Goal: Task Accomplishment & Management: Complete application form

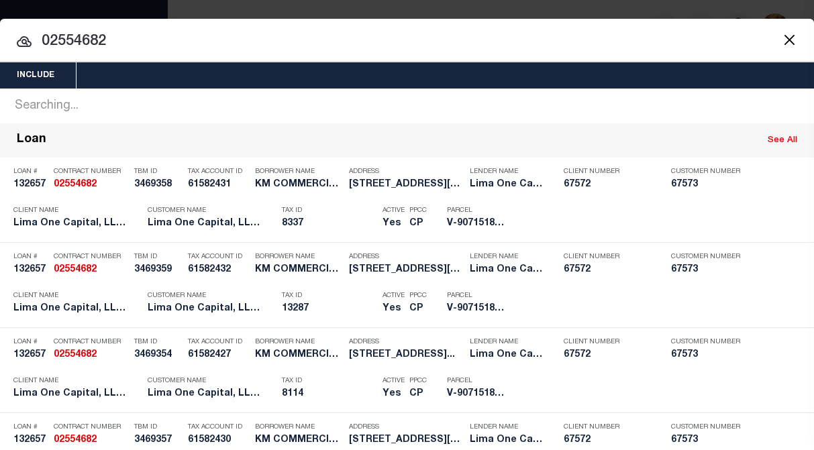
drag, startPoint x: 144, startPoint y: 41, endPoint x: -11, endPoint y: 22, distance: 156.8
click at [0, 22] on html "Home Profile" at bounding box center [407, 229] width 814 height 459
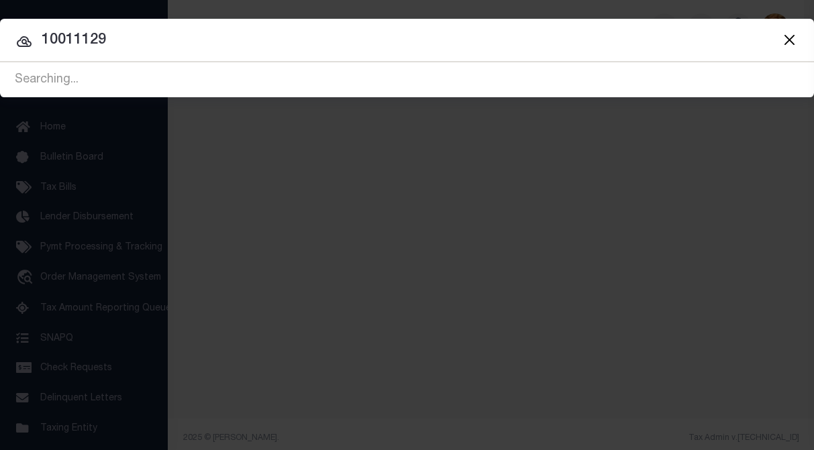
type input "10011129"
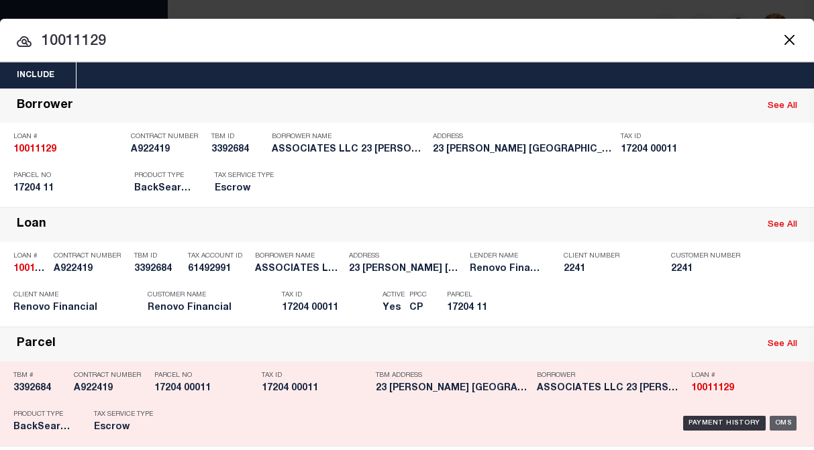
click at [774, 421] on div "OMS" at bounding box center [784, 423] width 28 height 15
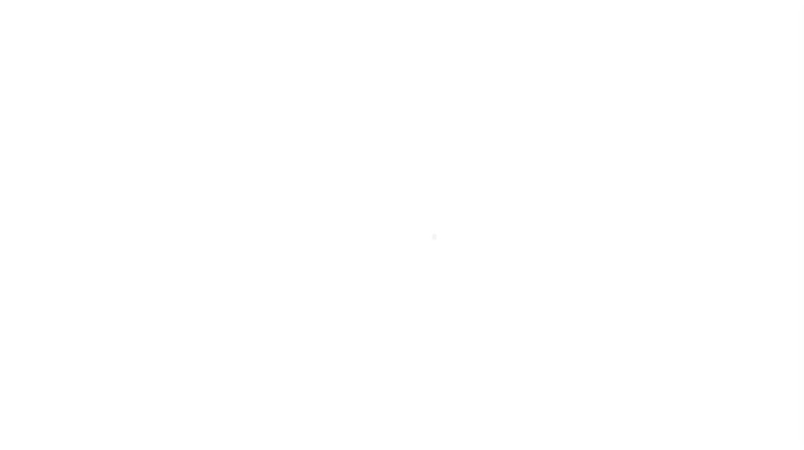
select select "10"
select select "Escrow"
type input "23 WESTERVELT"
type input "17204 00011"
select select
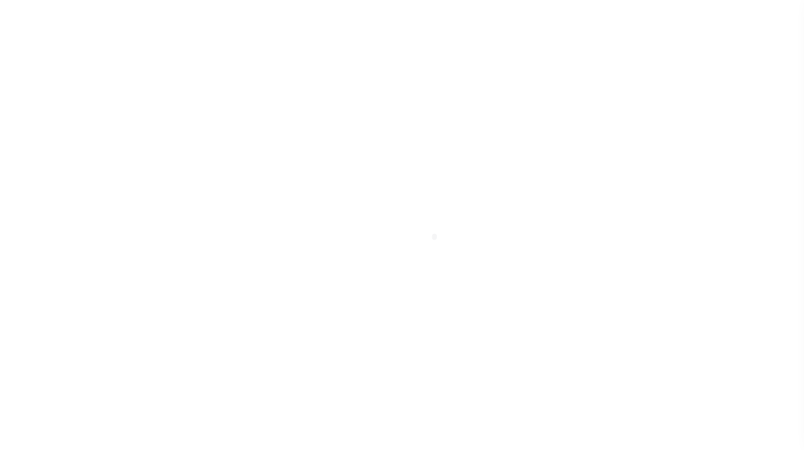
type input "JERSEY CITY NJ 073043427"
type input "a0kUS000006jgvh"
type input "NJ"
select select "25067"
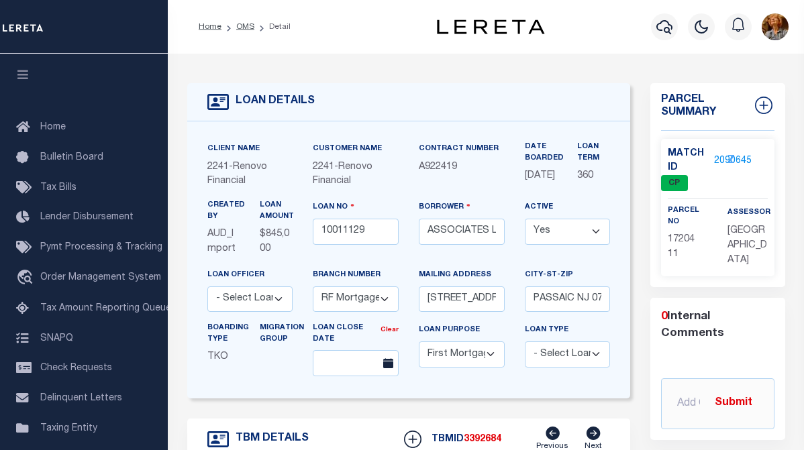
click at [716, 163] on link "2090645" at bounding box center [733, 161] width 38 height 14
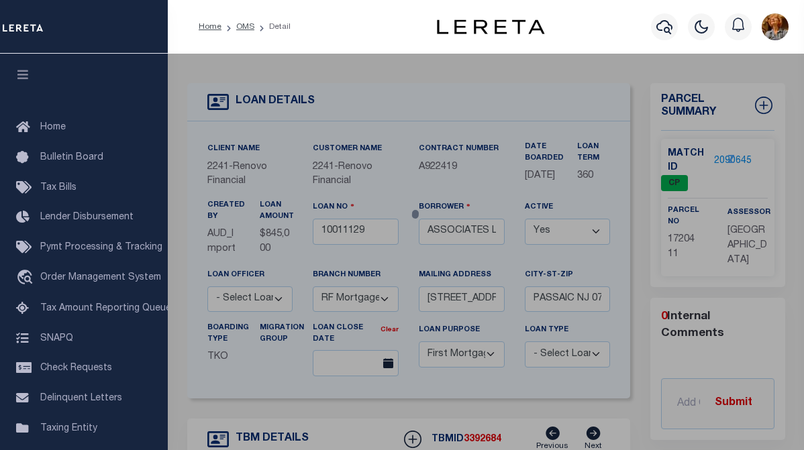
checkbox input "false"
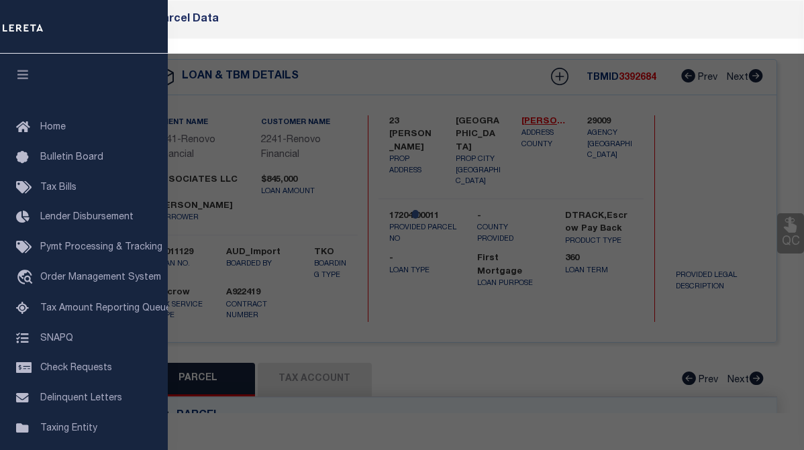
select select "CP"
type input "ASSOCIATES LLC 23 WESTERVELT"
select select "AGW"
select select
type input "23 WESTERVELT"
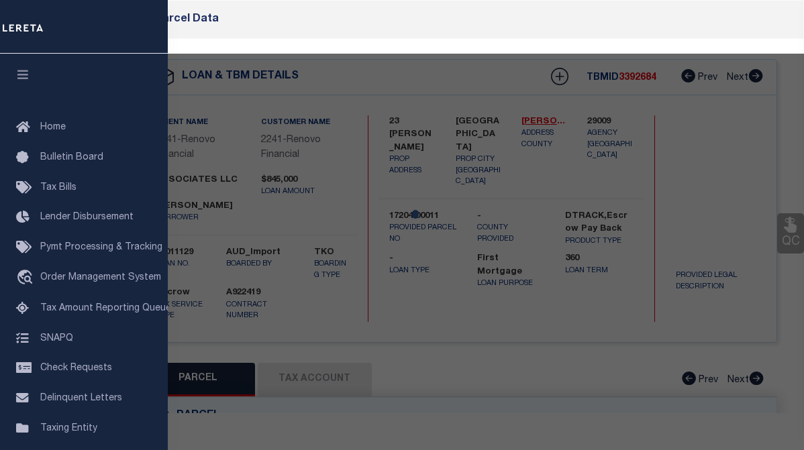
checkbox input "false"
type input "JERSEY CITY NJ 073043427"
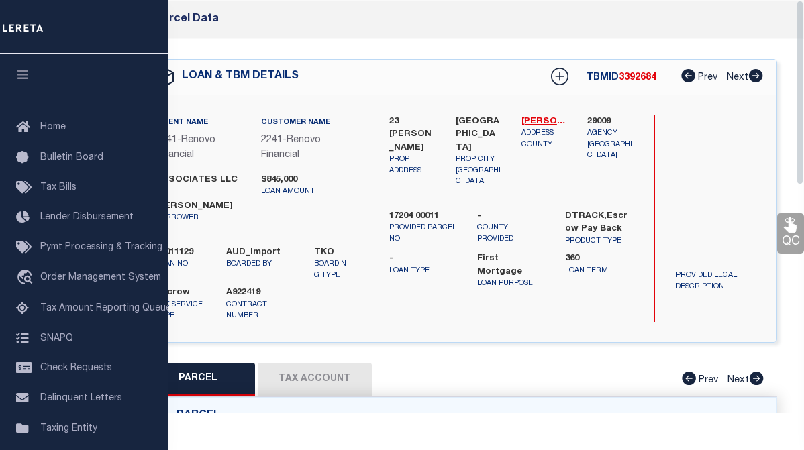
click at [344, 370] on button "Tax Account" at bounding box center [315, 380] width 114 height 34
select select "100"
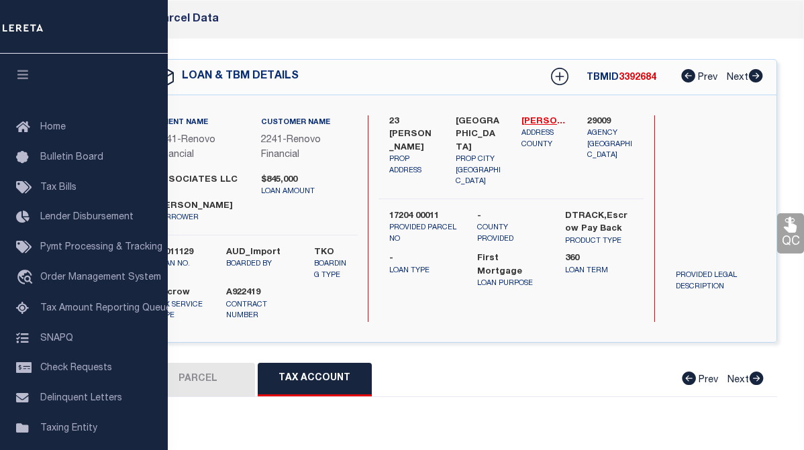
select select "100"
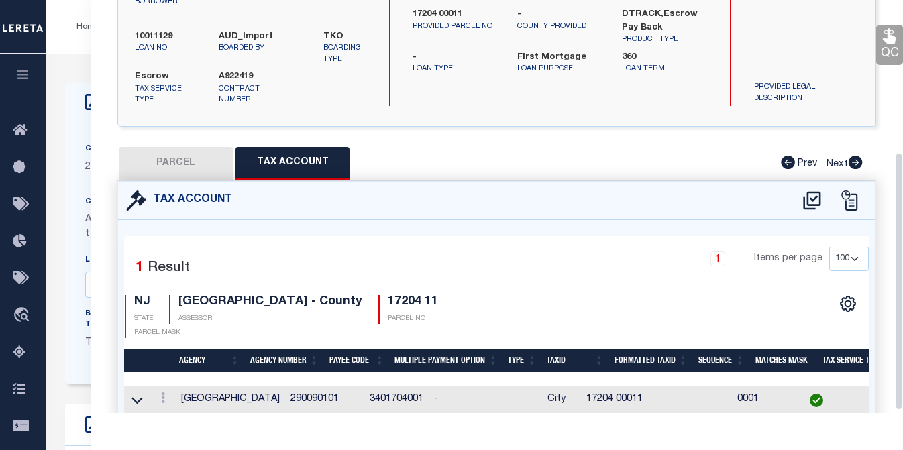
scroll to position [46, 0]
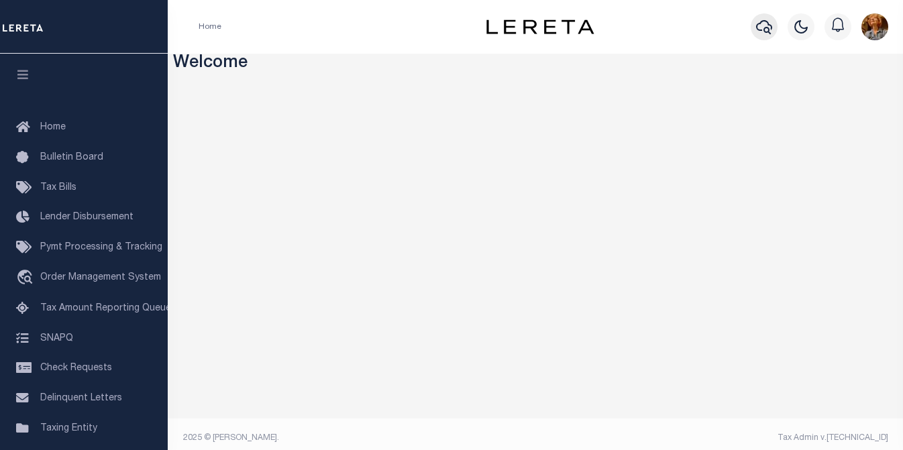
click at [757, 25] on icon "button" at bounding box center [764, 27] width 16 height 16
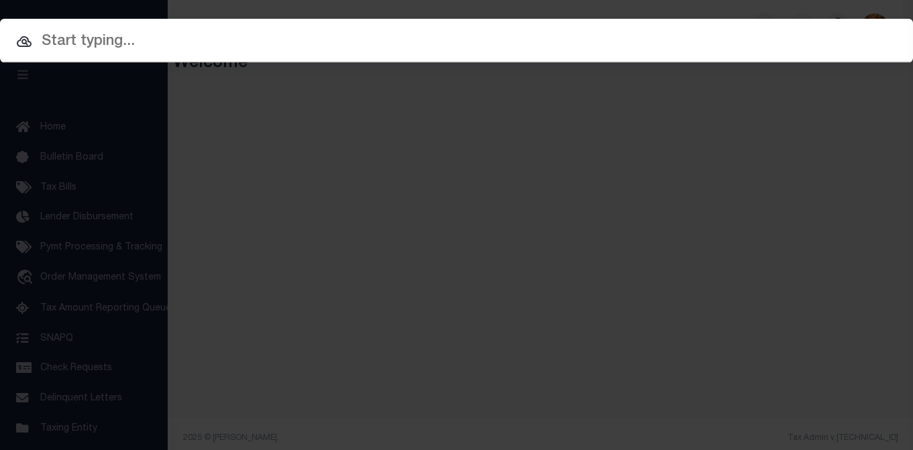
click at [129, 42] on input "text" at bounding box center [456, 41] width 913 height 23
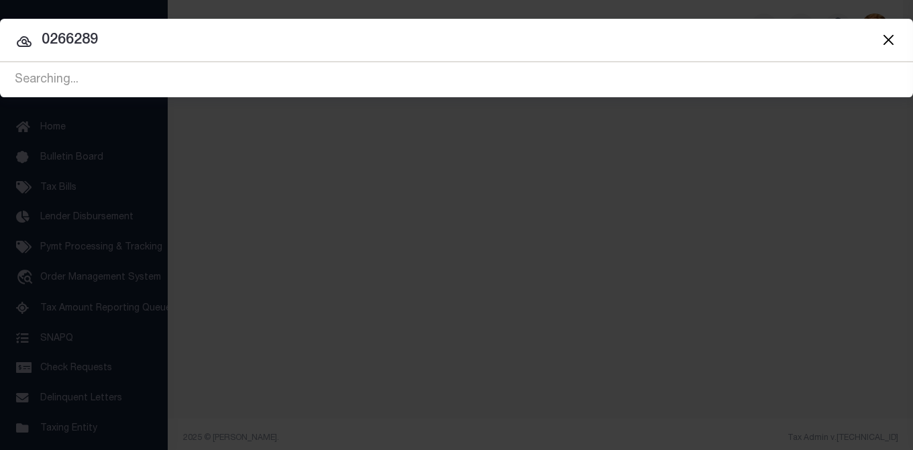
type input "02662890"
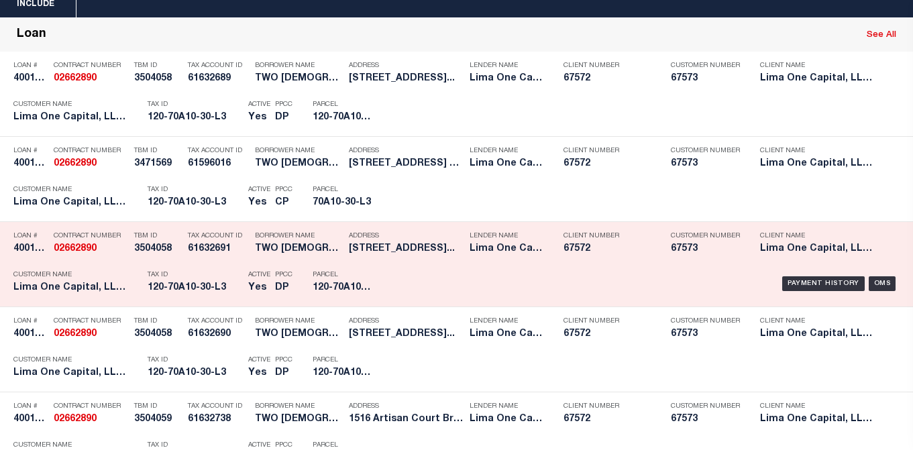
scroll to position [134, 0]
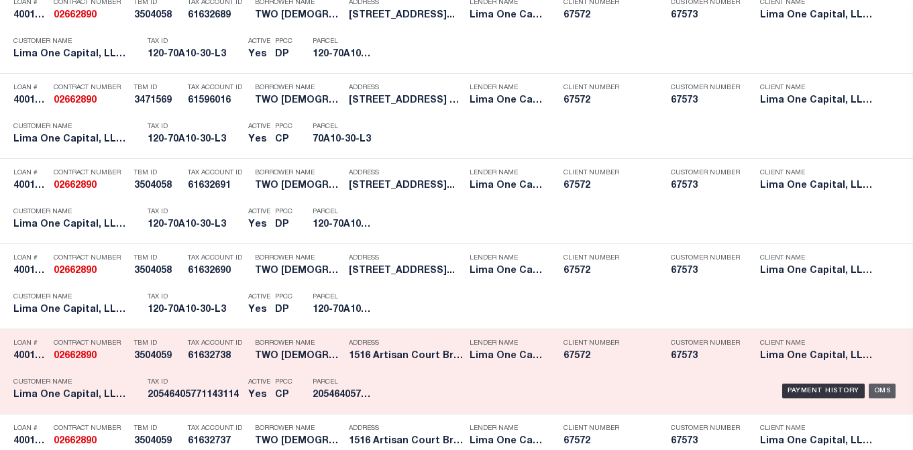
click at [872, 393] on div "OMS" at bounding box center [883, 391] width 28 height 15
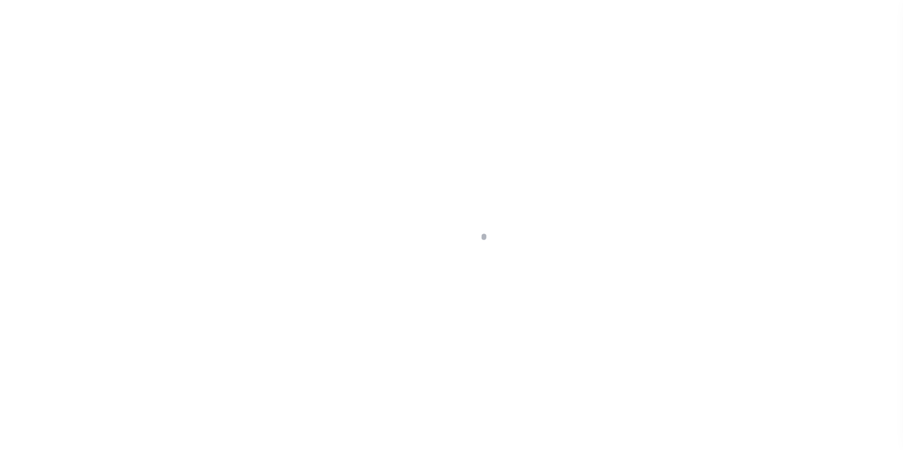
select select "10"
select select "Escrow"
type input "1516 Artisan Court"
type input "546405771143-114"
select select
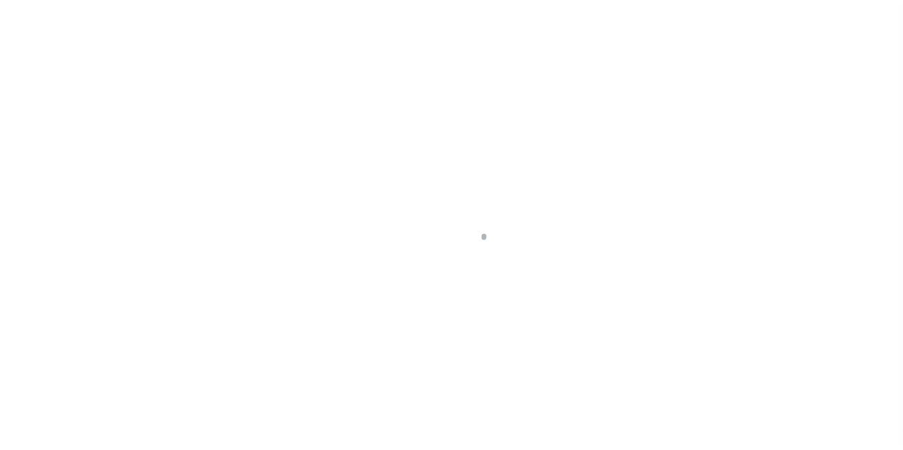
type input "[GEOGRAPHIC_DATA]"
type input "40010734-1"
type input "PA"
select select
type textarea "Compare"
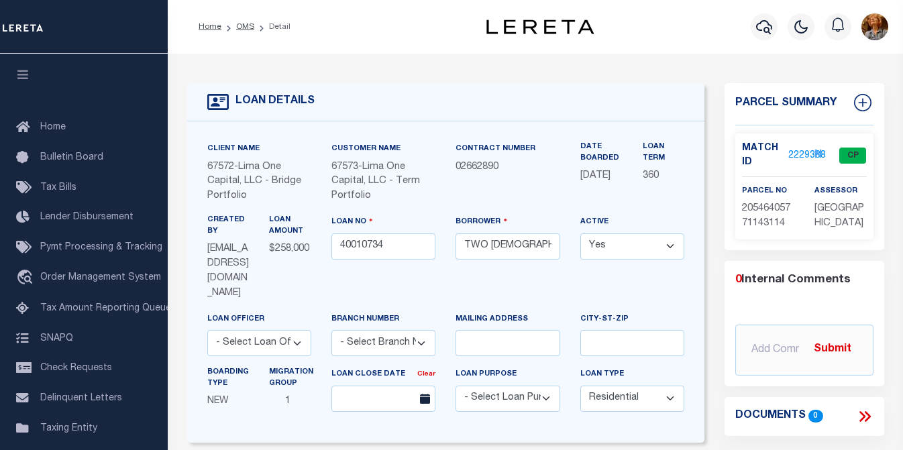
click at [791, 154] on link "2229388" at bounding box center [807, 156] width 38 height 14
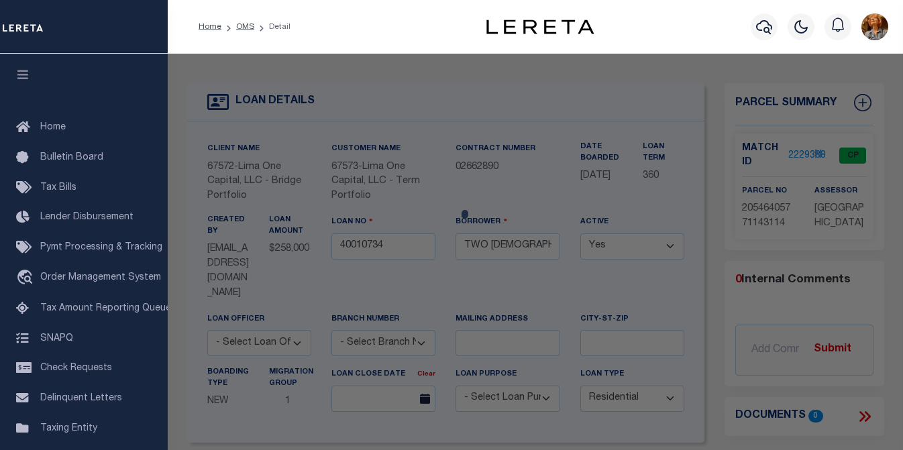
checkbox input "false"
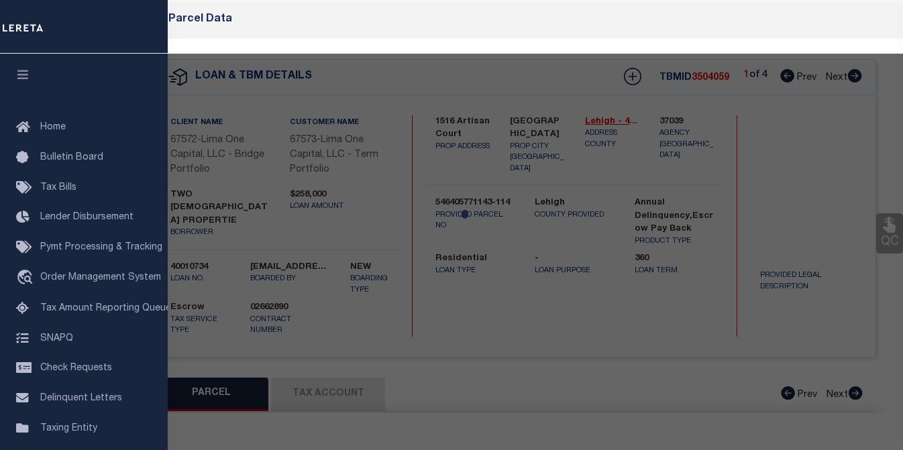
select select "CP"
type input "JENNIFER BARANOVICH"
select select "ATL"
select select "ADD"
type input "1516 ARTISAN CT"
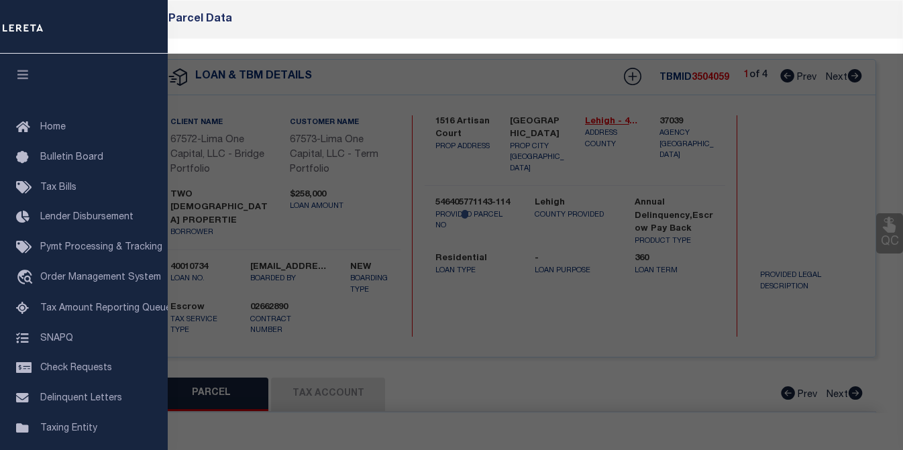
checkbox input "false"
type input "BREINIGSVILLE, PA 18031"
type textarea "DIST:20 UNIT:201 CITY/MUNI/TWP:UPPER MACUNGIE SUBD:COLDWATER CONDO"
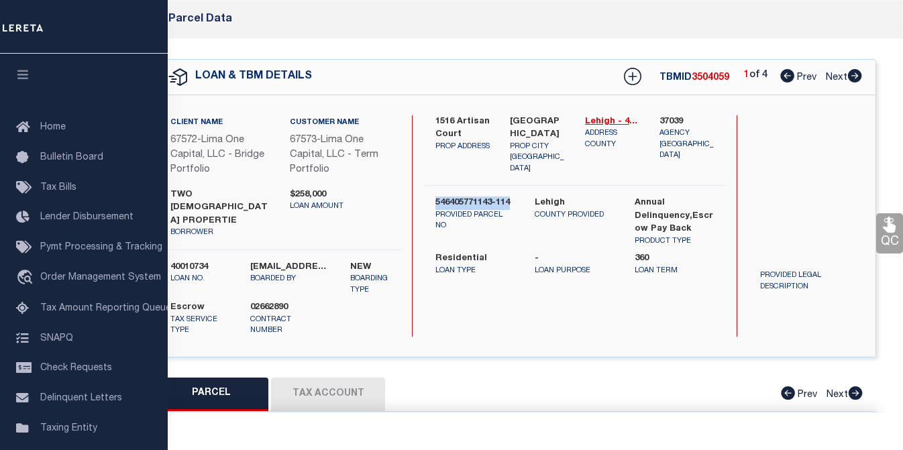
drag, startPoint x: 435, startPoint y: 190, endPoint x: 515, endPoint y: 193, distance: 79.9
click at [515, 197] on label "546405771143-114" at bounding box center [475, 203] width 80 height 13
drag, startPoint x: 515, startPoint y: 193, endPoint x: 501, endPoint y: 193, distance: 14.1
copy label "546405771143-114"
click at [295, 378] on button "Tax Account" at bounding box center [328, 395] width 114 height 34
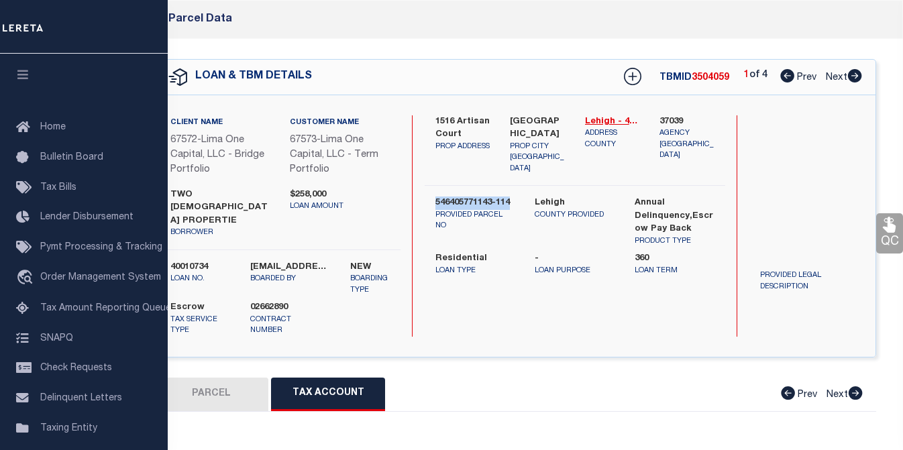
select select "100"
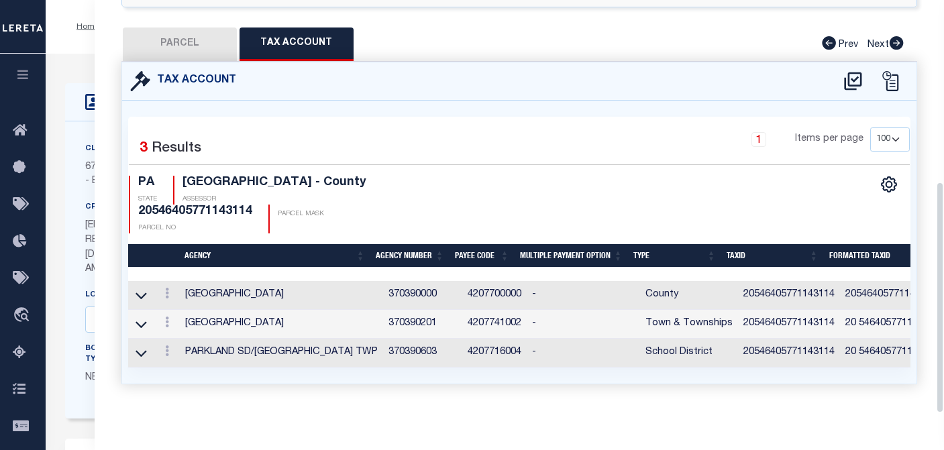
scroll to position [323, 0]
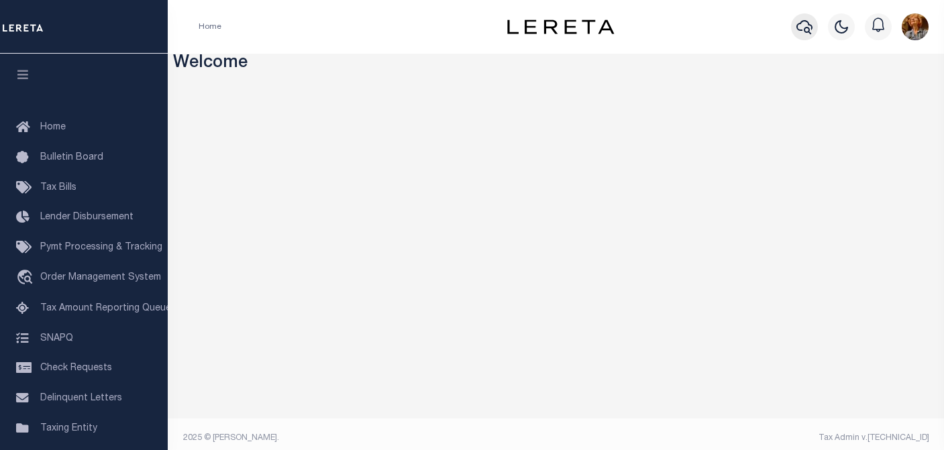
click at [807, 23] on icon "button" at bounding box center [804, 27] width 16 height 16
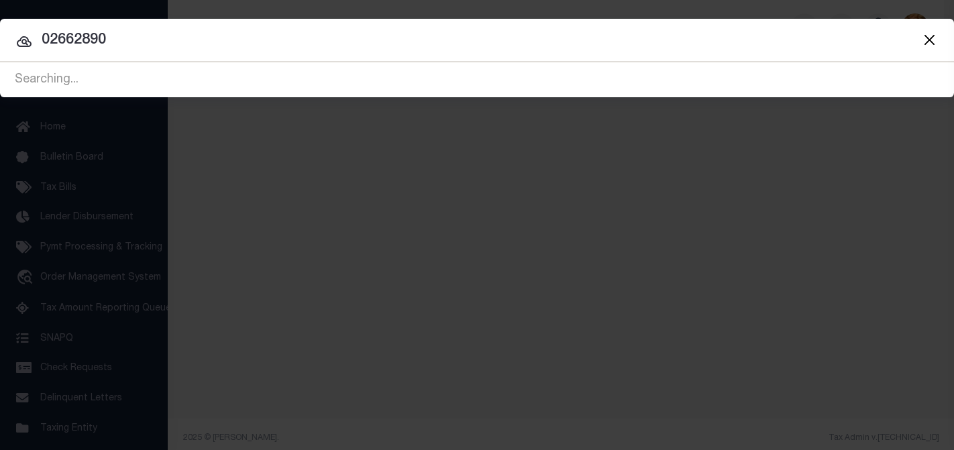
type input "02662890"
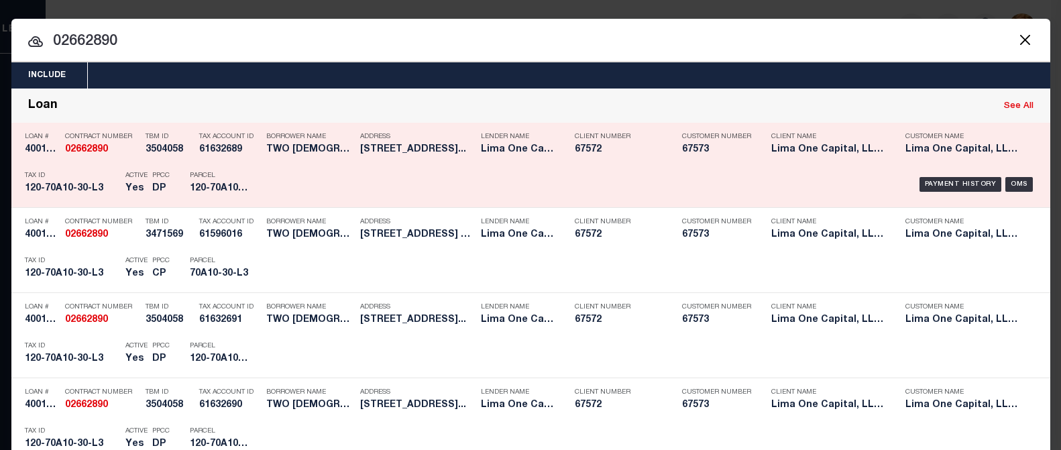
click at [388, 150] on h5 "234 North Third Street Lehighto..." at bounding box center [417, 149] width 114 height 11
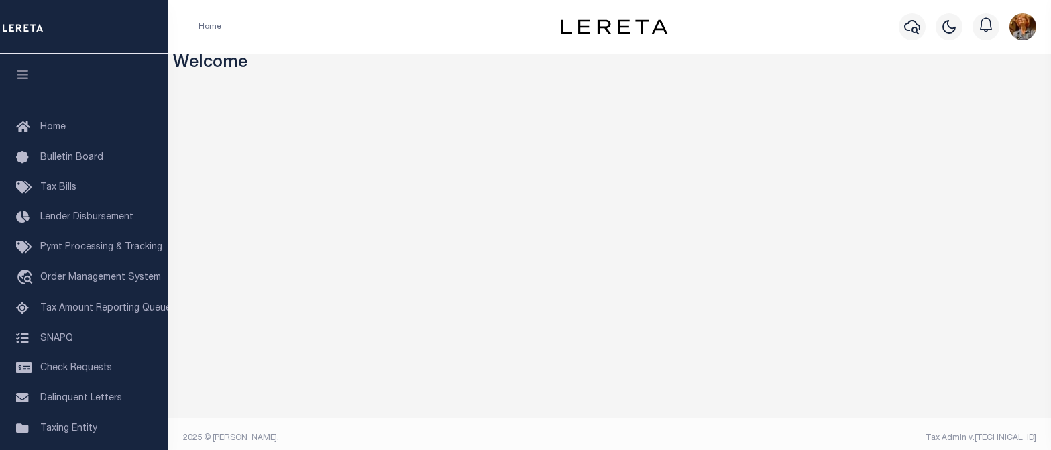
click at [215, 25] on li "Home" at bounding box center [210, 27] width 23 height 12
click at [906, 34] on icon "button" at bounding box center [912, 27] width 16 height 16
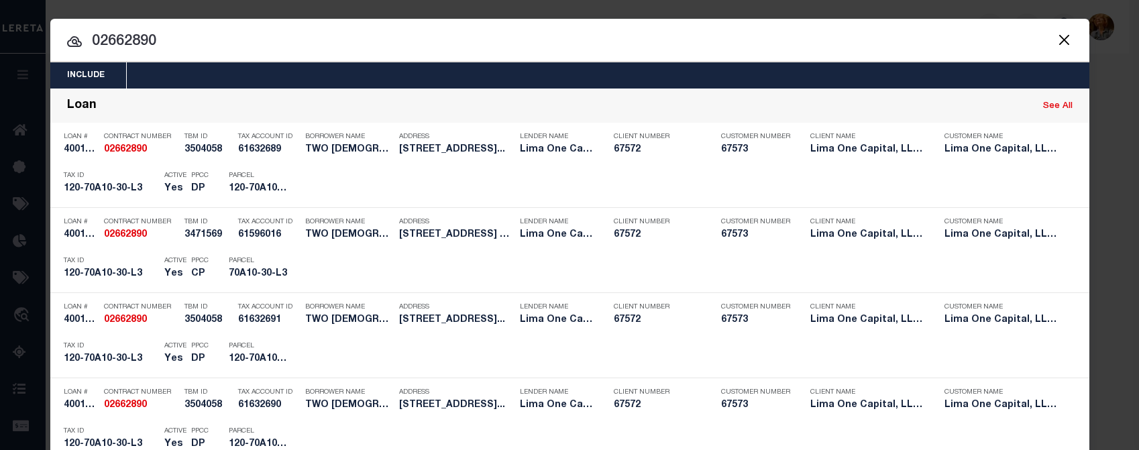
drag, startPoint x: 168, startPoint y: 38, endPoint x: 68, endPoint y: 42, distance: 100.1
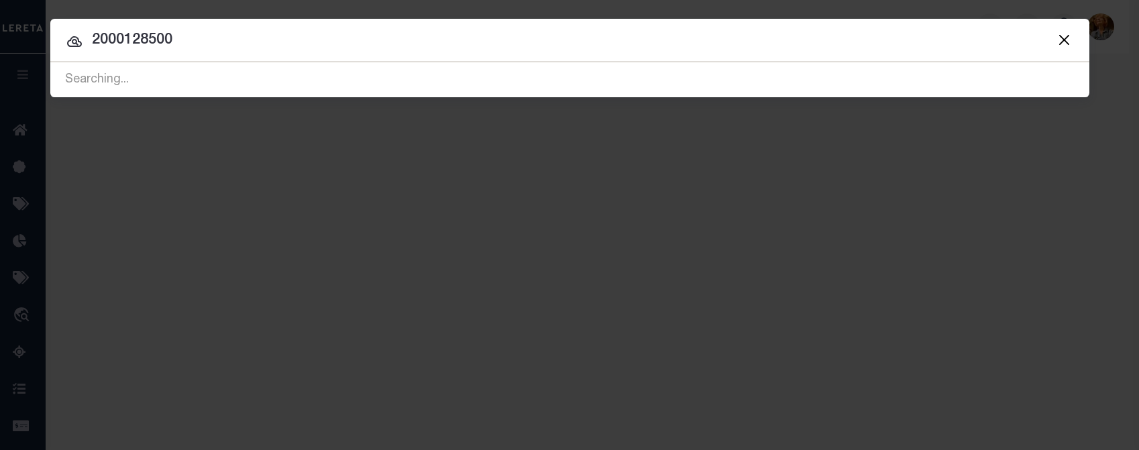
type input "2000128500"
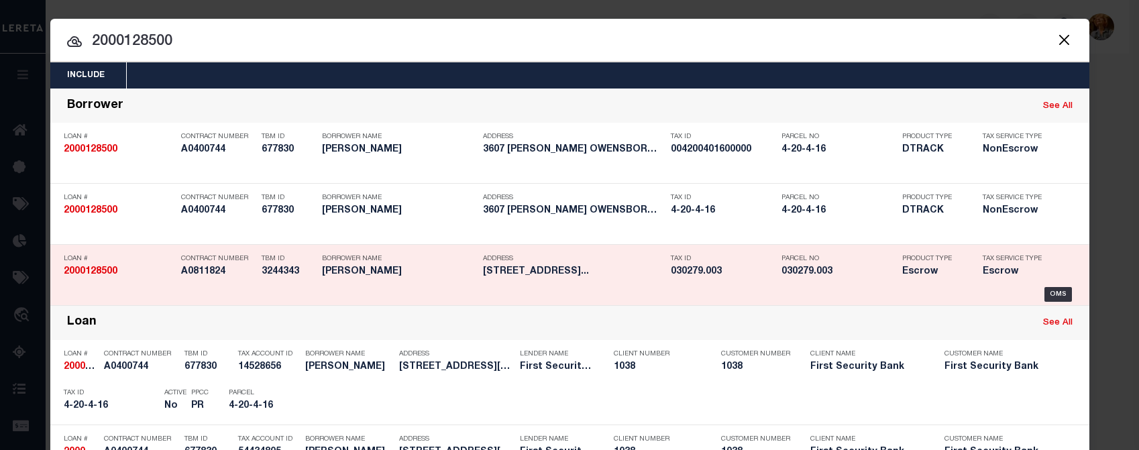
click at [1047, 287] on div "Tax Service Type Escrow" at bounding box center [1016, 267] width 87 height 39
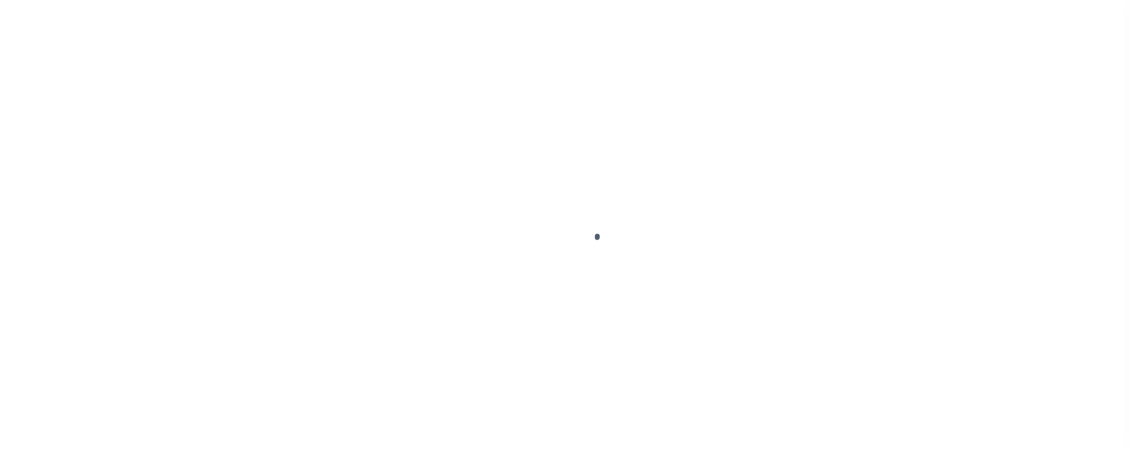
type input "2000128500"
type input "[PERSON_NAME]"
select select
select select "Escrow"
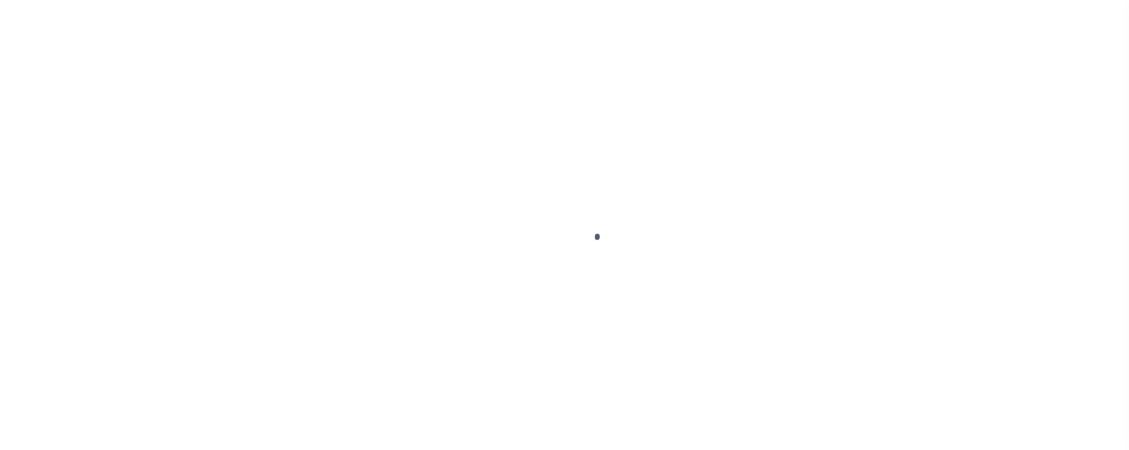
type input "[STREET_ADDRESS]"
type input "030279003"
select select
type input "LUDLOW VT 05149"
type input "14635"
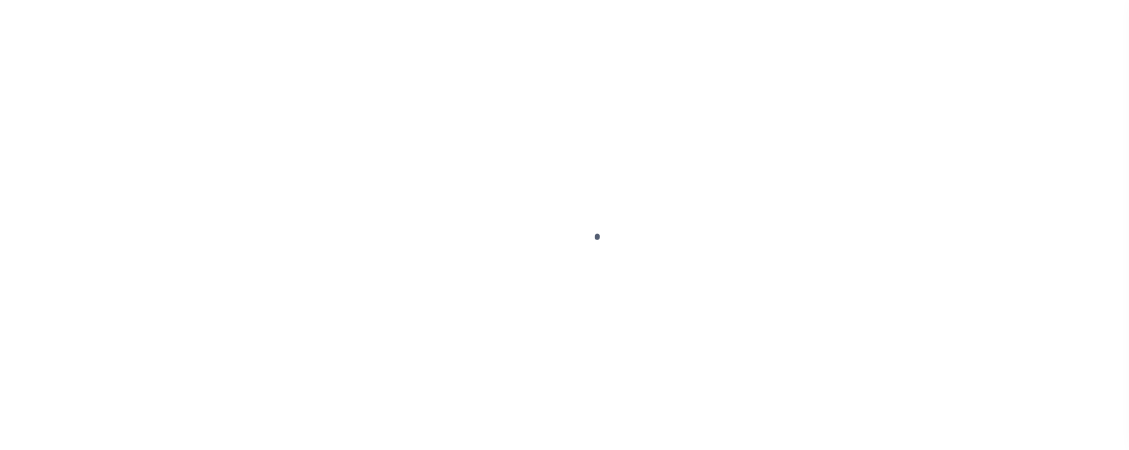
type input "VT"
select select
